Goal: Task Accomplishment & Management: Manage account settings

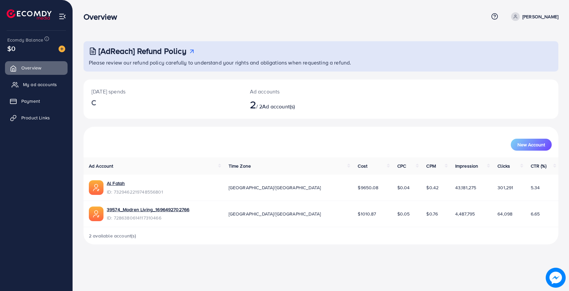
click at [28, 85] on span "My ad accounts" at bounding box center [40, 84] width 34 height 7
